Goal: Task Accomplishment & Management: Manage account settings

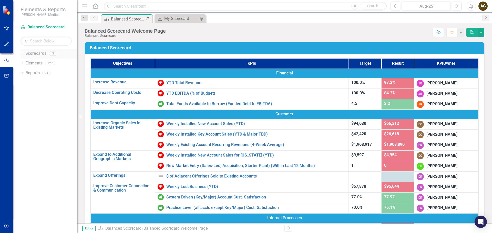
click at [34, 54] on link "Scorecards" at bounding box center [35, 54] width 21 height 6
click at [23, 55] on icon "Dropdown" at bounding box center [22, 54] width 4 height 3
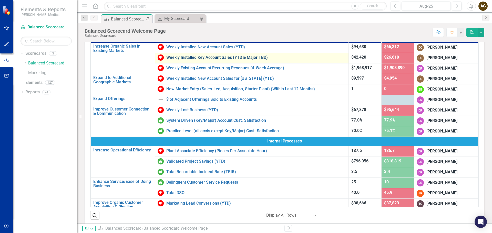
scroll to position [77, 0]
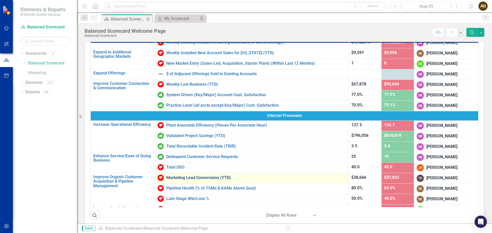
click at [197, 177] on link "Marketing Lead Conversions (YTD)" at bounding box center [255, 178] width 179 height 5
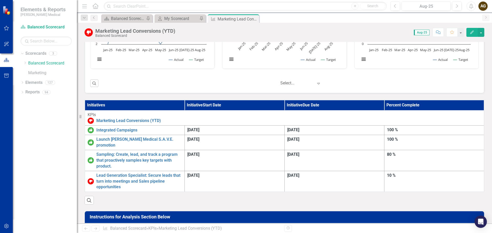
scroll to position [256, 0]
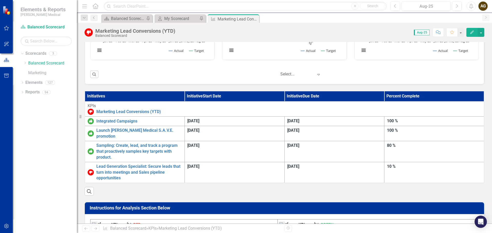
click at [151, 93] on th "Initiatives" at bounding box center [135, 96] width 100 height 10
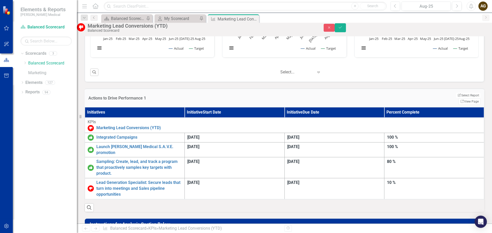
scroll to position [230, 0]
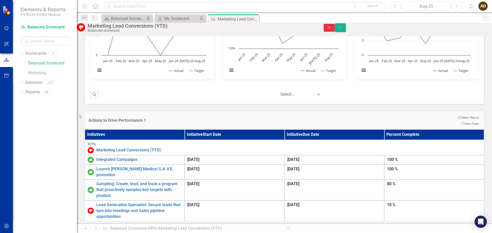
drag, startPoint x: 458, startPoint y: 30, endPoint x: 218, endPoint y: 107, distance: 252.5
click at [335, 30] on button "Close" at bounding box center [328, 28] width 11 height 8
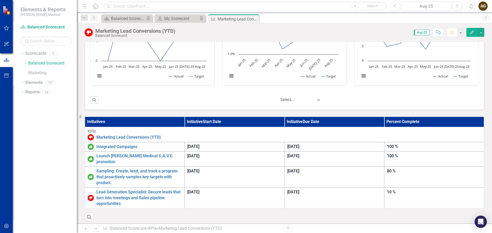
click at [185, 120] on th "Initiatives" at bounding box center [135, 122] width 100 height 10
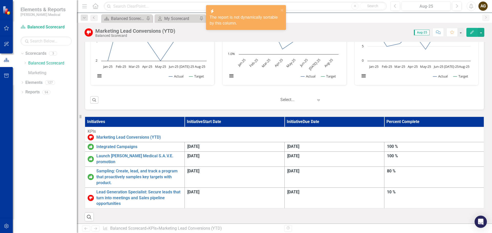
click at [185, 120] on th "Initiatives" at bounding box center [135, 122] width 100 height 10
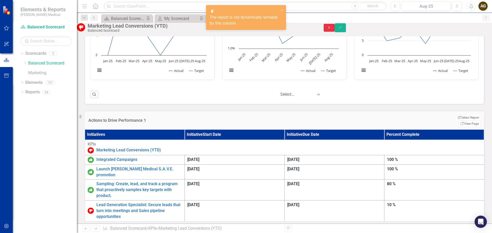
drag, startPoint x: 463, startPoint y: 28, endPoint x: 241, endPoint y: 105, distance: 235.0
click at [331, 28] on icon "Close" at bounding box center [329, 28] width 5 height 4
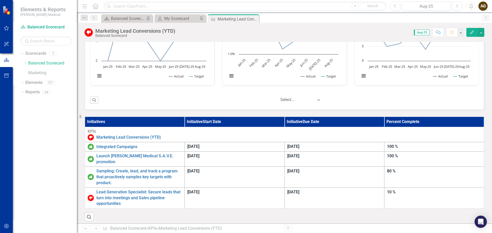
click at [185, 122] on th "Initiatives" at bounding box center [135, 122] width 100 height 10
click at [205, 137] on link "Marketing Lead Conversions (YTD)" at bounding box center [288, 138] width 385 height 6
click at [205, 136] on link "Marketing Lead Conversions (YTD)" at bounding box center [288, 138] width 385 height 6
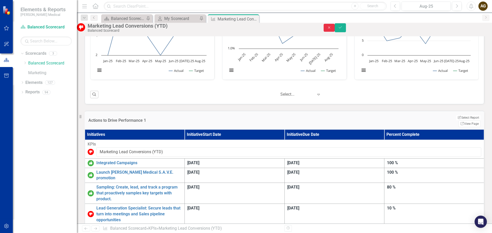
click at [331, 29] on icon "Close" at bounding box center [329, 28] width 5 height 4
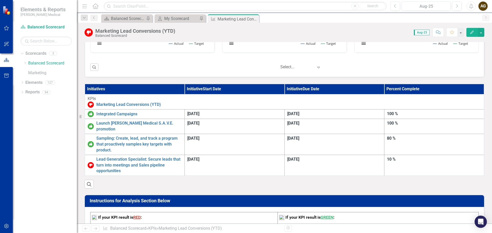
scroll to position [256, 0]
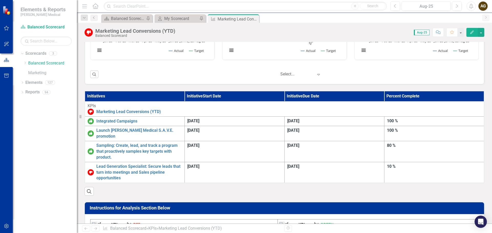
drag, startPoint x: 147, startPoint y: 93, endPoint x: 141, endPoint y: 94, distance: 6.0
click at [141, 94] on th "Initiatives" at bounding box center [135, 96] width 100 height 10
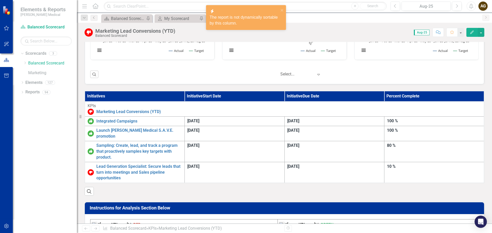
click at [96, 96] on th "Initiatives" at bounding box center [135, 96] width 100 height 10
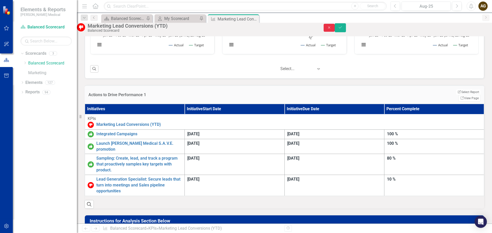
click at [330, 29] on icon "button" at bounding box center [329, 27] width 2 height 2
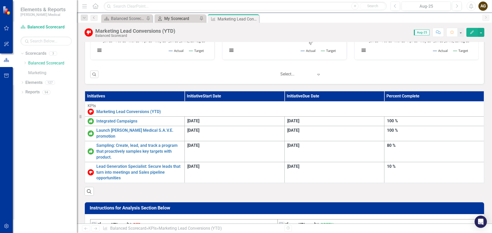
click at [172, 18] on div "My Scorecard" at bounding box center [181, 18] width 34 height 6
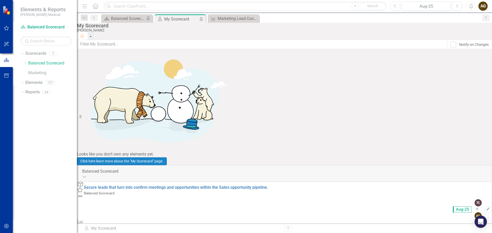
scroll to position [52, 0]
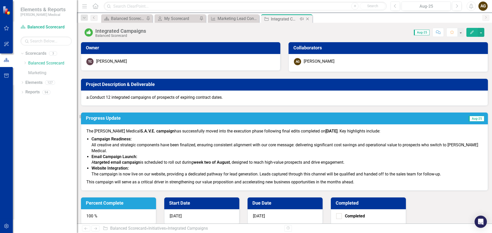
click at [308, 17] on icon "Close" at bounding box center [307, 19] width 5 height 4
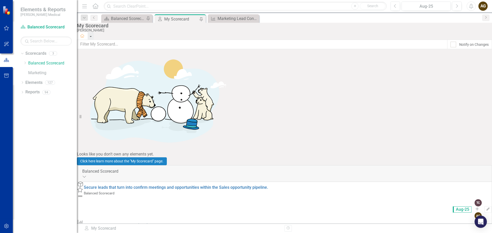
click at [148, 223] on link "Marketing Lead Conversions (YTD)" at bounding box center [116, 225] width 65 height 5
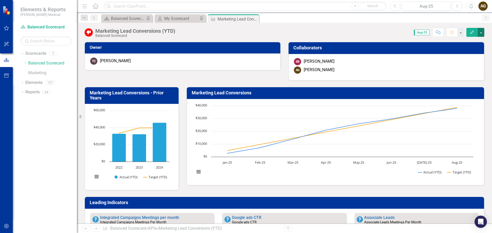
click at [482, 33] on button "button" at bounding box center [480, 32] width 7 height 9
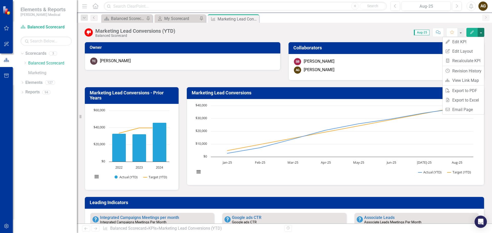
click at [482, 33] on button "button" at bounding box center [480, 32] width 7 height 9
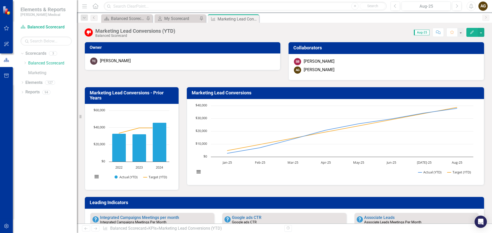
click at [472, 33] on icon "Edit" at bounding box center [471, 32] width 5 height 4
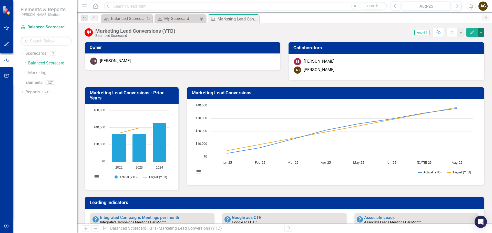
click at [480, 34] on button "button" at bounding box center [480, 32] width 7 height 9
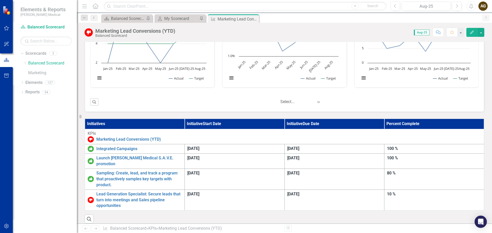
scroll to position [230, 0]
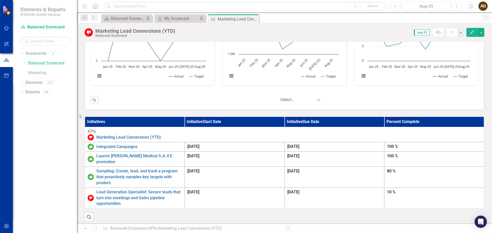
click at [185, 119] on th "Initiatives" at bounding box center [135, 122] width 100 height 10
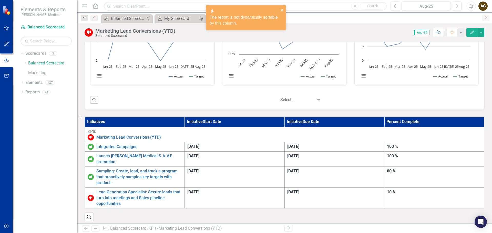
click at [282, 11] on icon "close" at bounding box center [282, 10] width 4 height 4
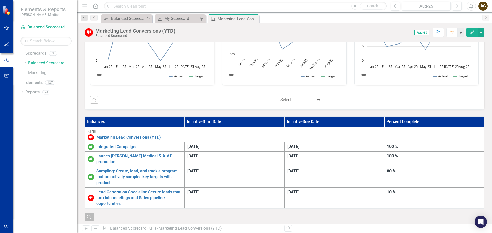
click at [88, 213] on button "Search" at bounding box center [88, 217] width 9 height 9
click at [106, 121] on th "Initiatives" at bounding box center [135, 122] width 100 height 10
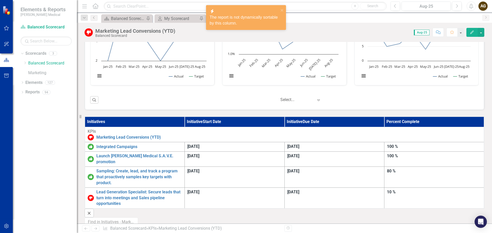
click at [95, 121] on th "Initiatives" at bounding box center [135, 122] width 100 height 10
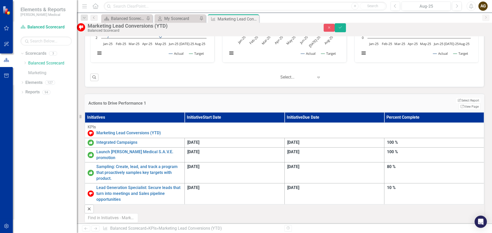
scroll to position [256, 0]
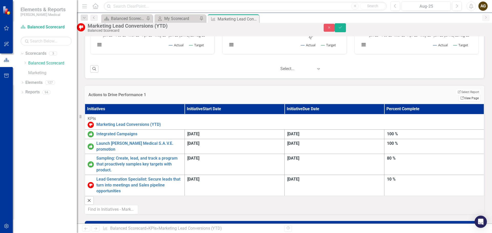
click at [466, 99] on link "Link View Page" at bounding box center [469, 98] width 22 height 7
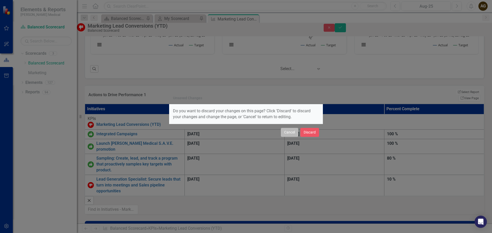
click at [286, 133] on button "Cancel" at bounding box center [289, 132] width 17 height 9
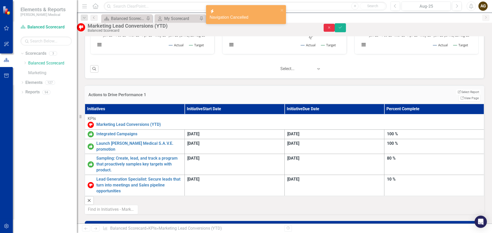
click at [331, 29] on icon "Close" at bounding box center [329, 28] width 5 height 4
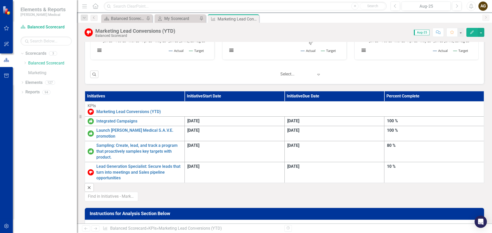
click at [97, 95] on th "Initiatives" at bounding box center [135, 96] width 100 height 10
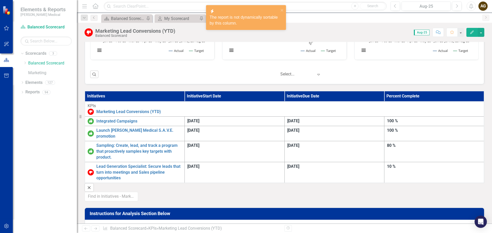
click at [97, 95] on th "Initiatives" at bounding box center [135, 96] width 100 height 10
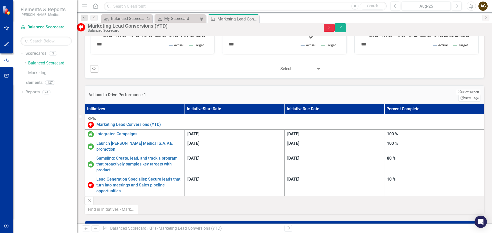
click at [331, 29] on icon "Close" at bounding box center [329, 28] width 5 height 4
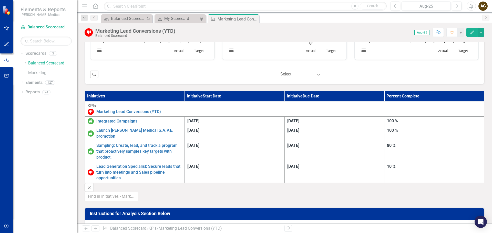
click at [457, 95] on th "Percent Complete" at bounding box center [434, 96] width 100 height 10
click at [284, 96] on th "Initiative Start Date" at bounding box center [235, 96] width 100 height 10
drag, startPoint x: 359, startPoint y: 97, endPoint x: 356, endPoint y: 97, distance: 3.3
click at [284, 97] on th "Initiative Start Date" at bounding box center [235, 96] width 100 height 10
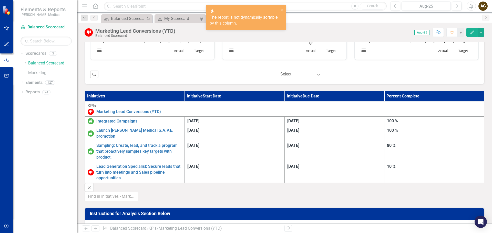
click at [284, 97] on th "Initiative Start Date" at bounding box center [235, 96] width 100 height 10
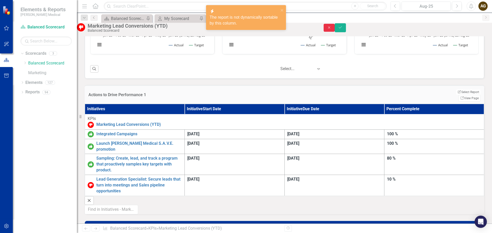
drag, startPoint x: 465, startPoint y: 28, endPoint x: 133, endPoint y: 134, distance: 348.1
click at [331, 28] on icon "Close" at bounding box center [329, 28] width 5 height 4
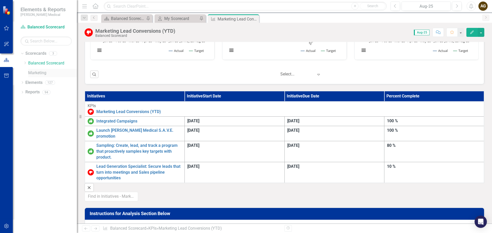
click at [42, 73] on link "Marketing" at bounding box center [52, 73] width 49 height 6
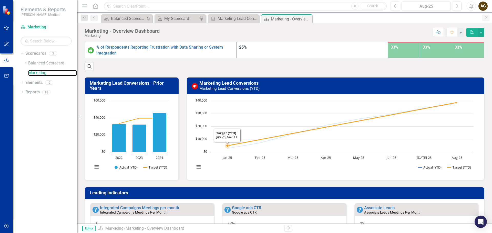
scroll to position [81, 0]
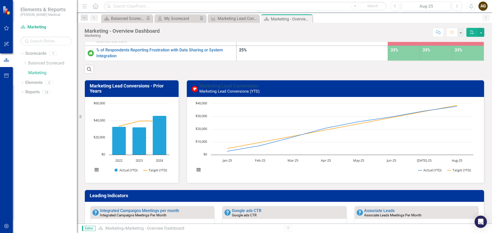
click at [229, 83] on link "Marketing Lead Conversions" at bounding box center [228, 85] width 59 height 5
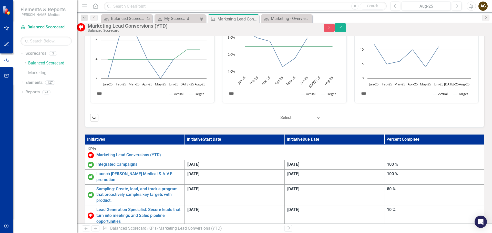
scroll to position [256, 0]
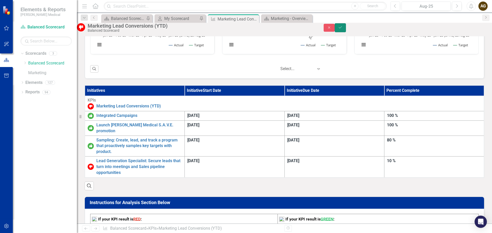
click at [346, 32] on button "Save" at bounding box center [339, 27] width 11 height 9
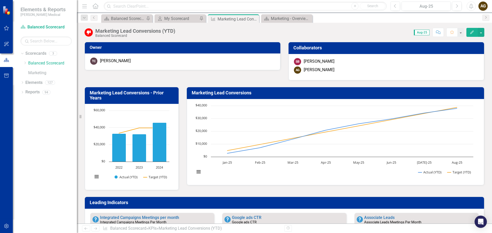
click at [135, 98] on h3 "Marketing Lead Conversions - Prior Years" at bounding box center [133, 95] width 86 height 10
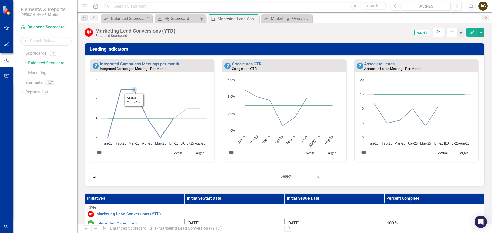
scroll to position [0, 0]
click at [99, 196] on th "Initiatives" at bounding box center [135, 199] width 100 height 10
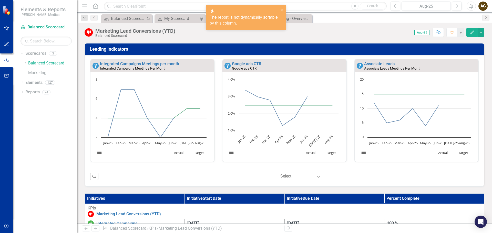
click at [95, 197] on th "Initiatives" at bounding box center [135, 199] width 100 height 10
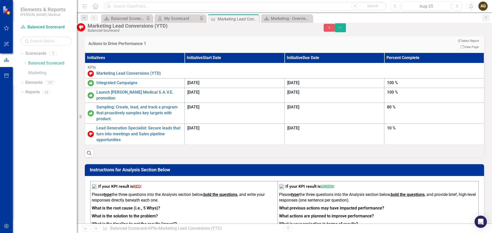
scroll to position [333, 0]
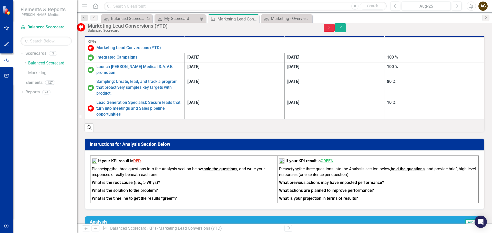
drag, startPoint x: 466, startPoint y: 30, endPoint x: 447, endPoint y: 91, distance: 64.1
click at [335, 30] on button "Close" at bounding box center [328, 28] width 11 height 8
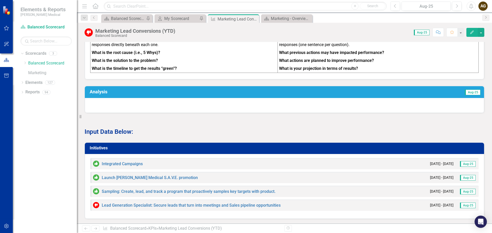
scroll to position [486, 0]
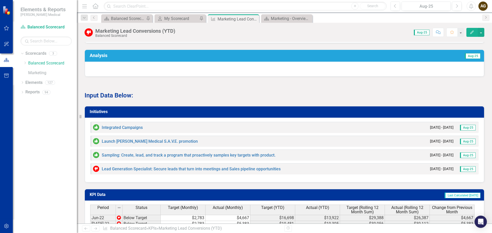
click at [101, 110] on h3 "Initiatives" at bounding box center [285, 112] width 391 height 5
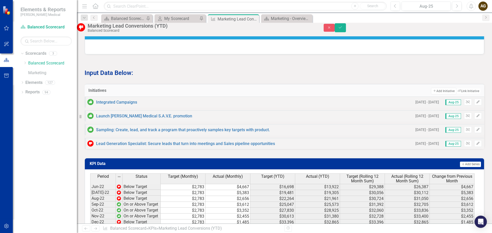
scroll to position [512, 0]
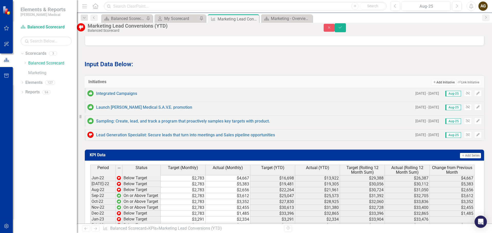
click at [431, 79] on button "Add Add Initiative" at bounding box center [443, 82] width 25 height 7
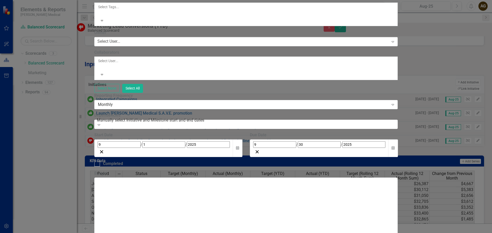
type input "Cubicle Curtains"
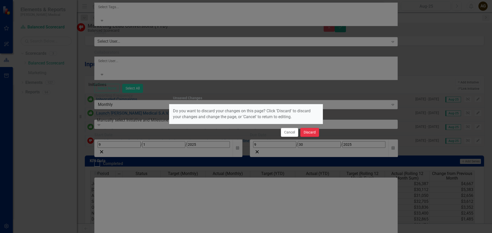
click at [308, 134] on button "Discard" at bounding box center [309, 132] width 19 height 9
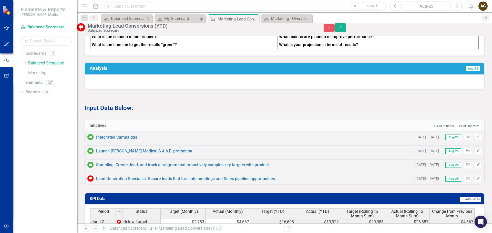
scroll to position [486, 0]
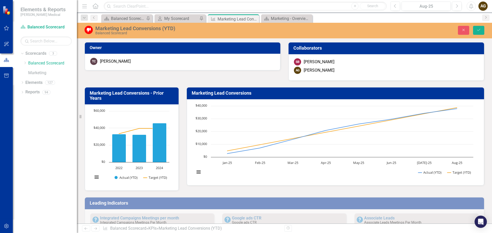
scroll to position [0, 0]
